Goal: Register for event/course

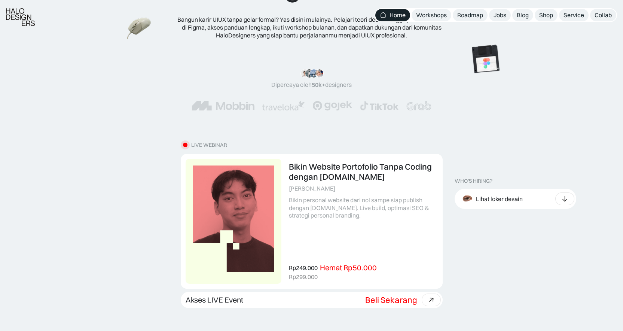
scroll to position [107, 0]
click at [376, 209] on link at bounding box center [311, 220] width 261 height 134
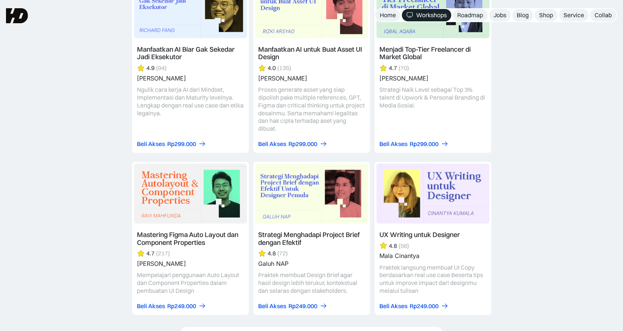
scroll to position [1109, 0]
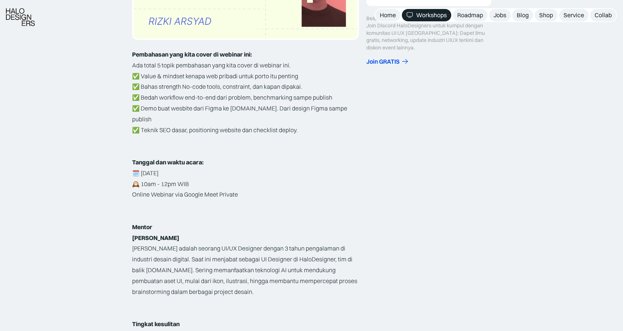
scroll to position [224, 0]
